Goal: Task Accomplishment & Management: Manage account settings

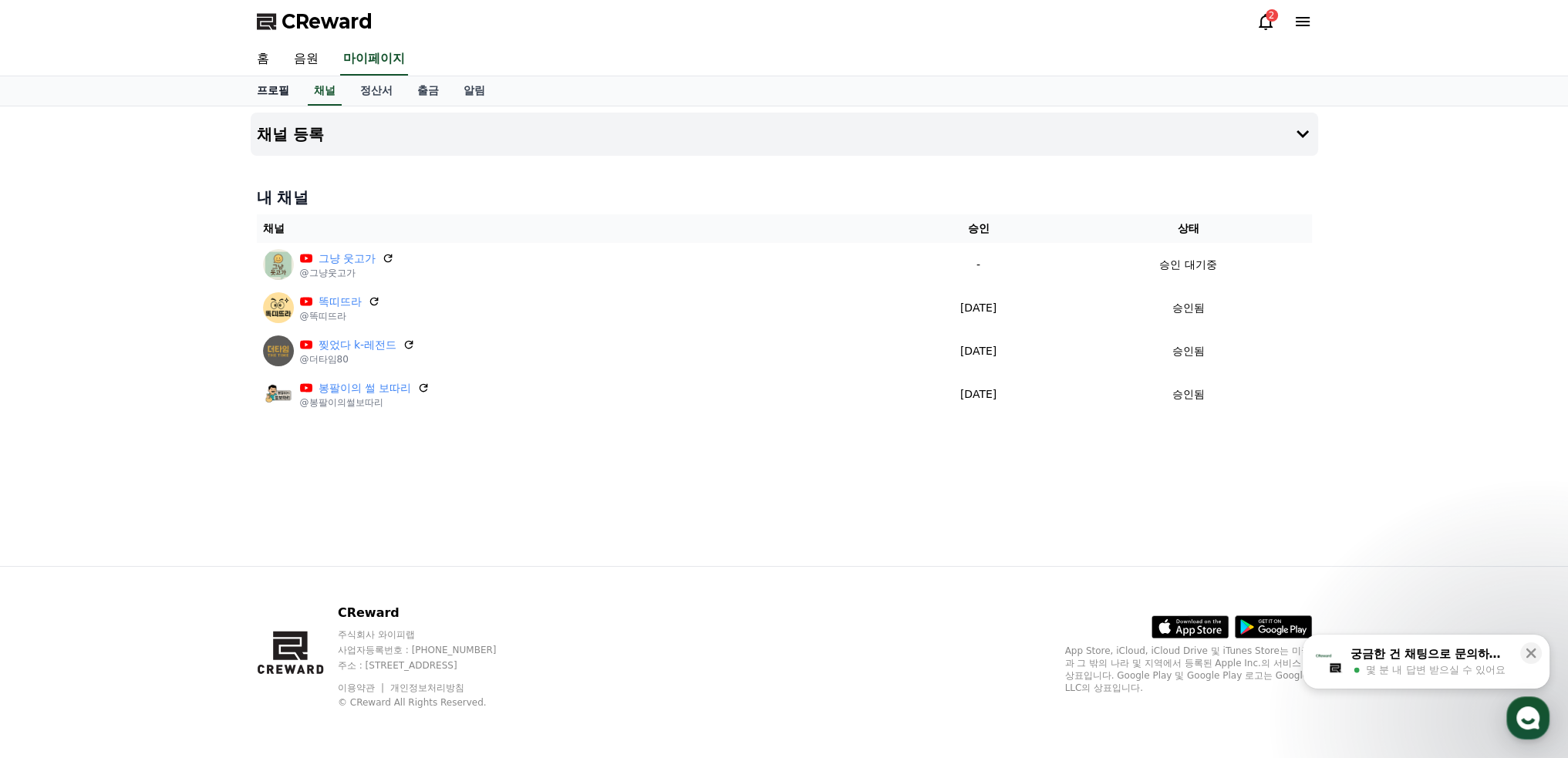
click at [271, 58] on link "홈" at bounding box center [263, 59] width 37 height 33
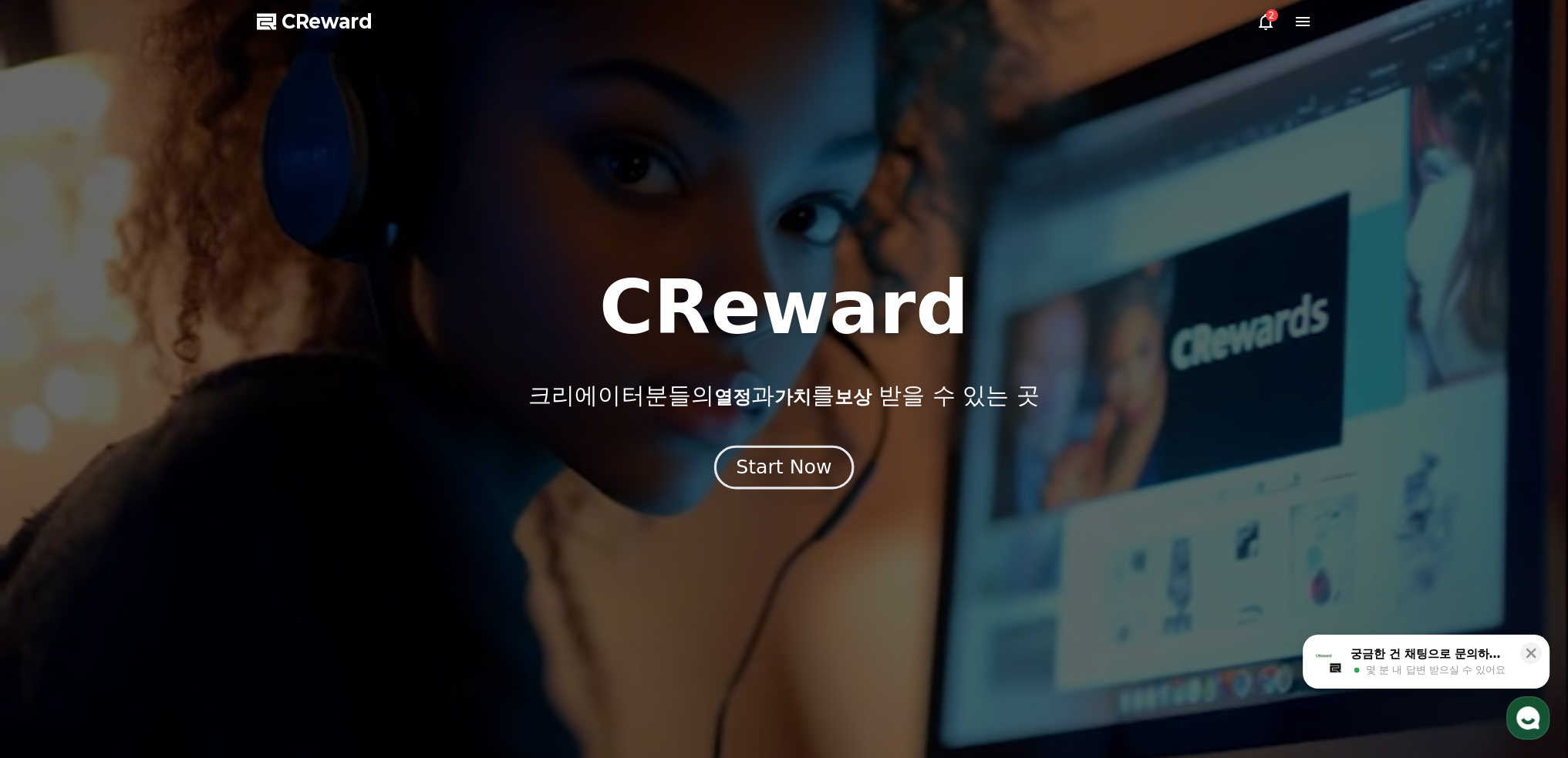
click at [839, 476] on button "Start Now" at bounding box center [784, 467] width 140 height 44
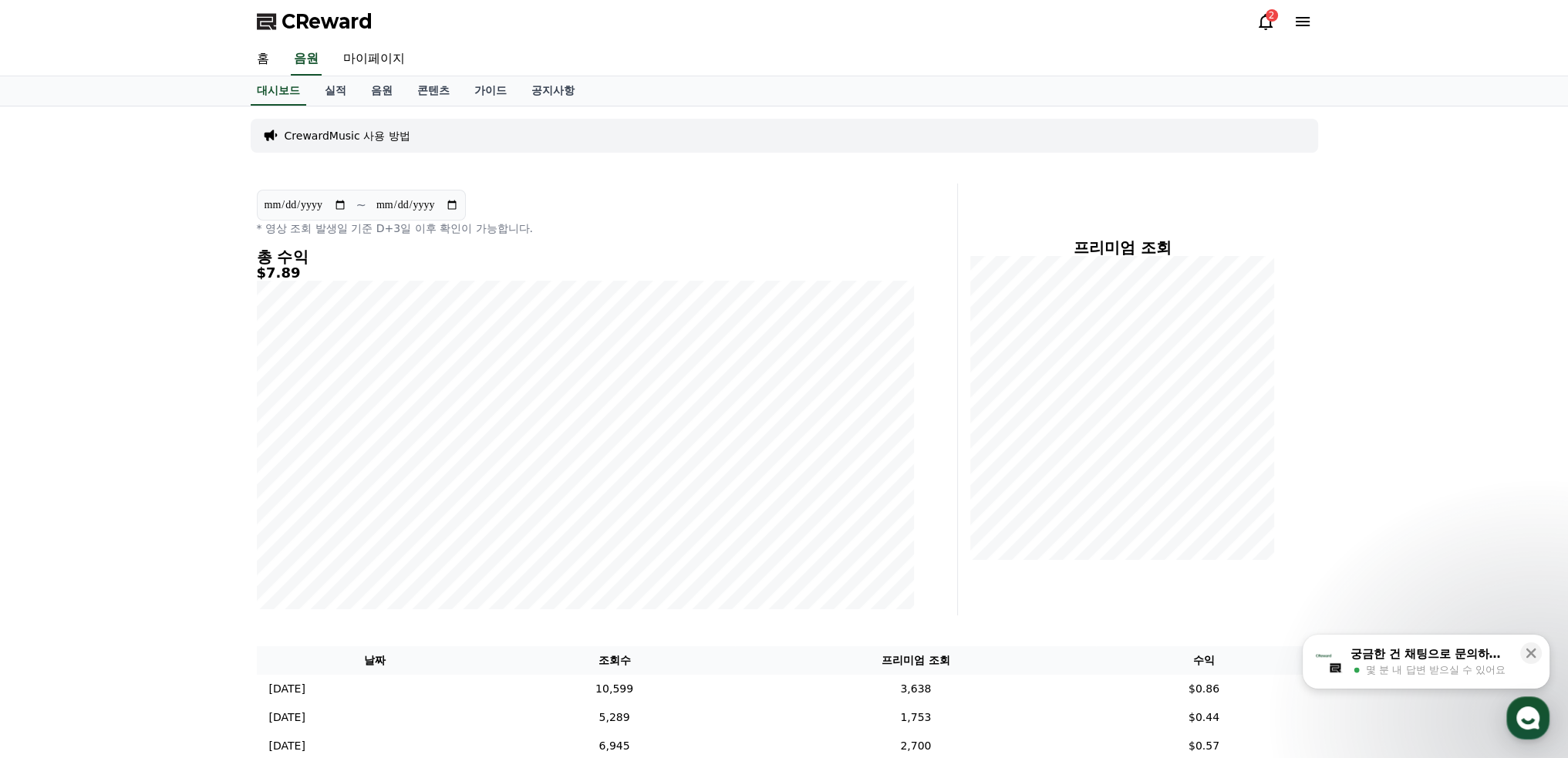
click at [1276, 24] on div "2" at bounding box center [1283, 22] width 55 height 19
click at [1271, 16] on div "2" at bounding box center [1272, 16] width 12 height 12
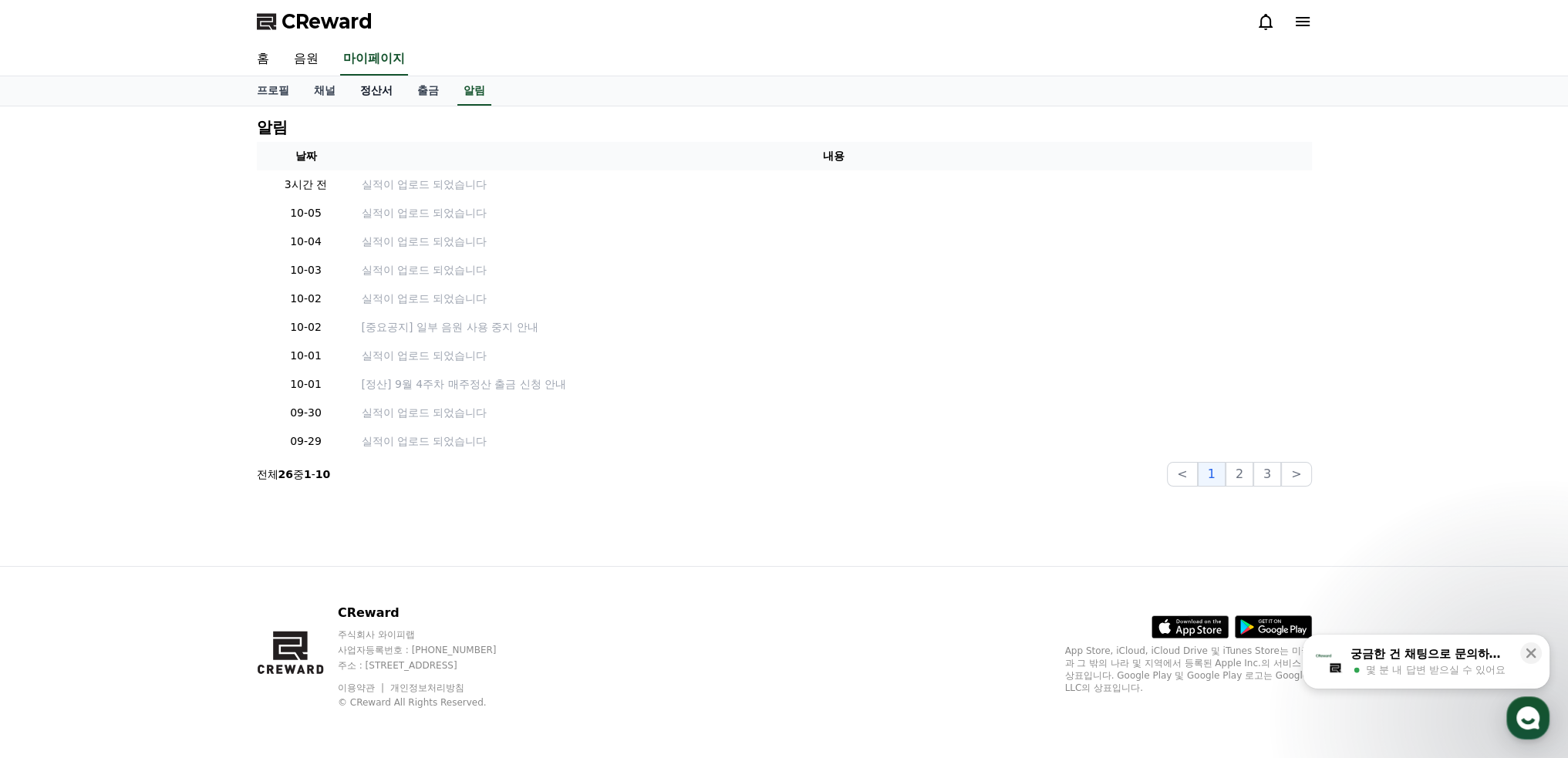
click at [383, 87] on link "정산서" at bounding box center [376, 91] width 57 height 30
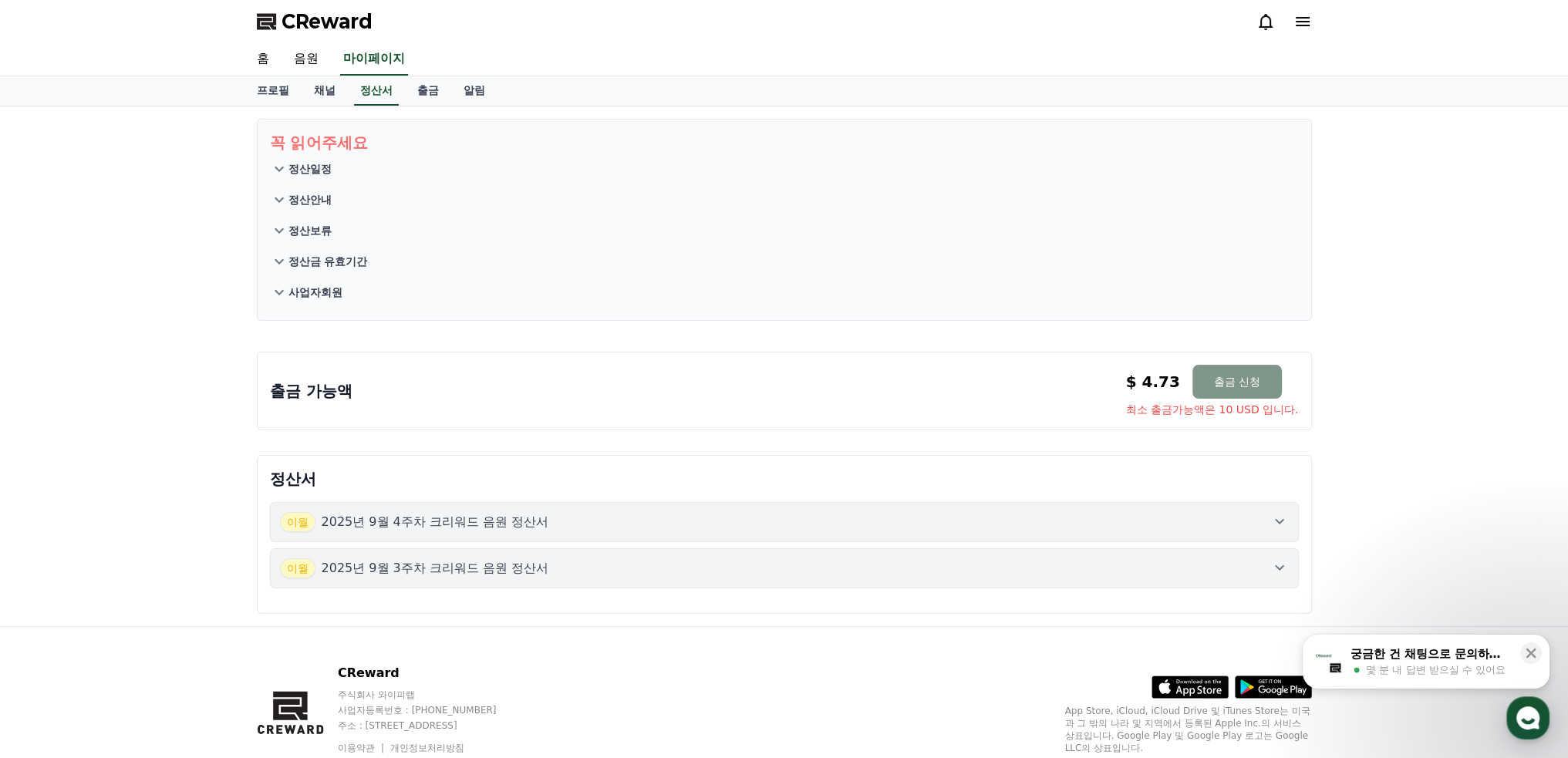
click at [1240, 376] on button "출금 신청" at bounding box center [1237, 382] width 90 height 34
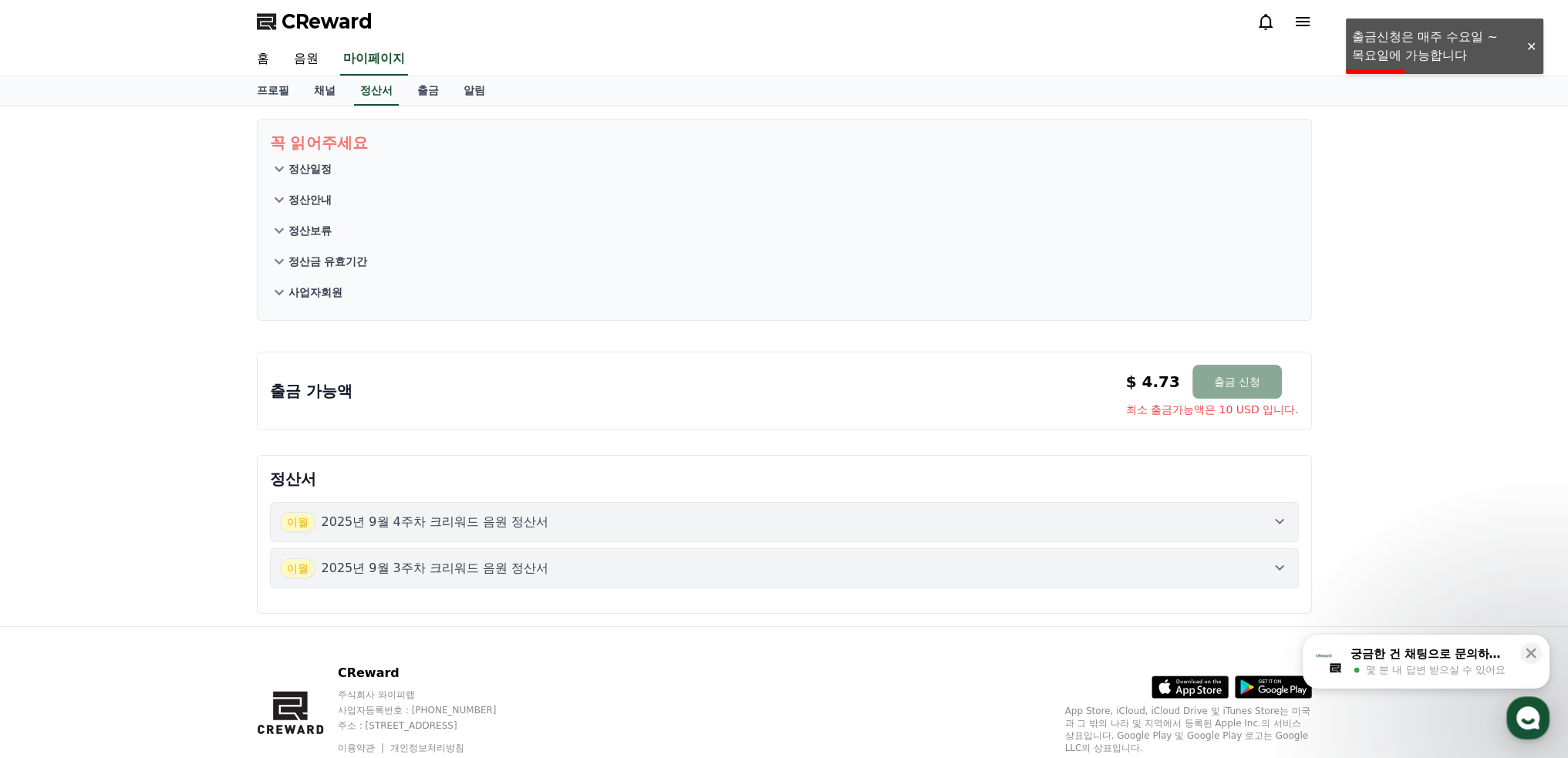
click at [1536, 48] on div at bounding box center [1531, 46] width 25 height 15
click at [1257, 408] on span "최소 출금가능액은 10 USD 입니다." at bounding box center [1212, 409] width 173 height 16
click at [332, 200] on button "정산안내" at bounding box center [784, 200] width 1028 height 31
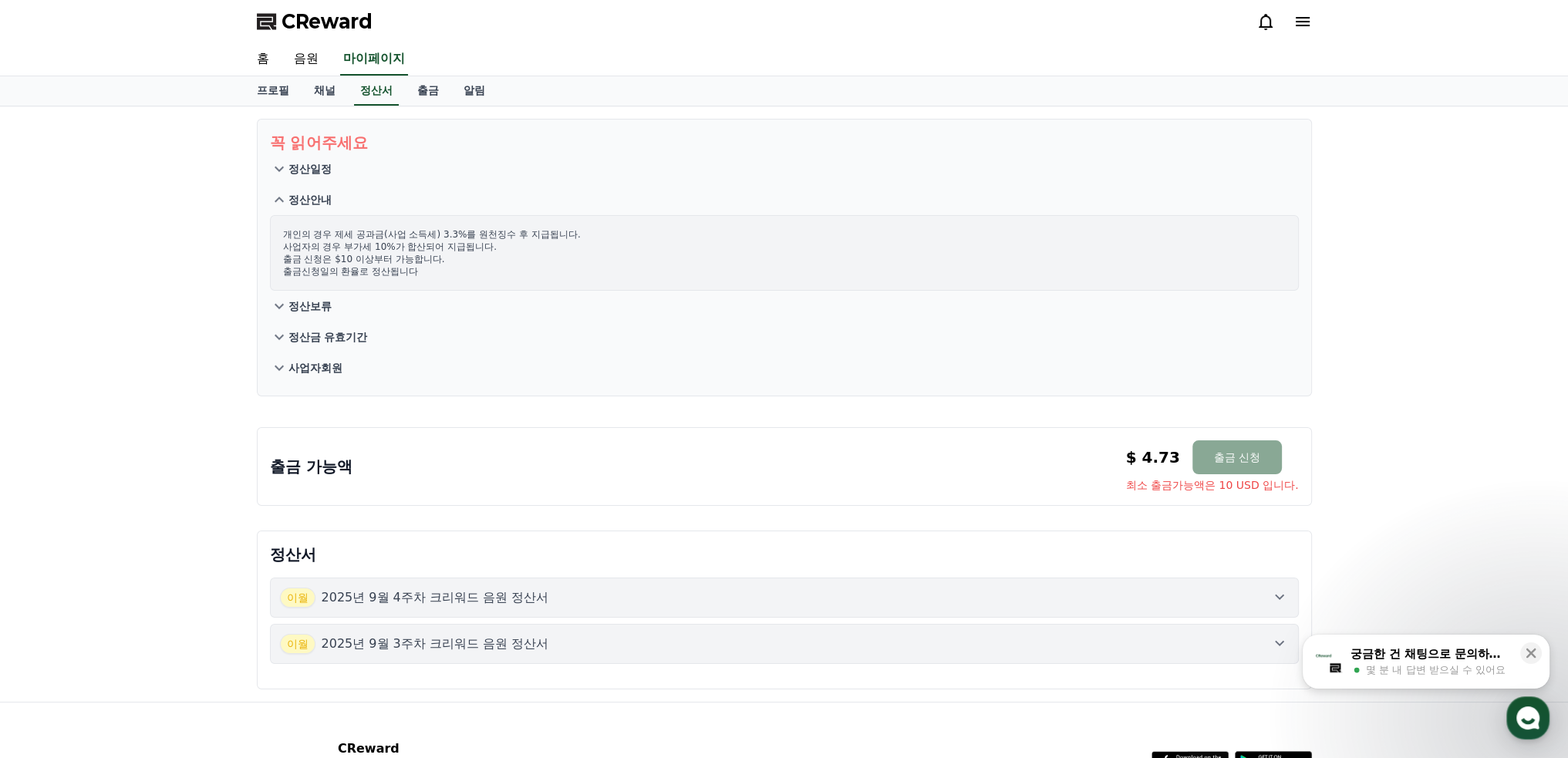
click at [328, 168] on p "정산일정" at bounding box center [310, 169] width 43 height 16
